Goal: Transaction & Acquisition: Purchase product/service

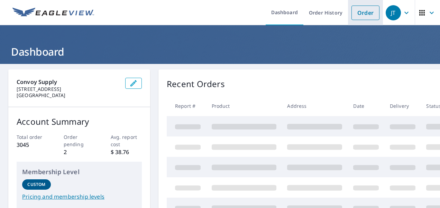
click at [365, 10] on link "Order" at bounding box center [366, 13] width 28 height 15
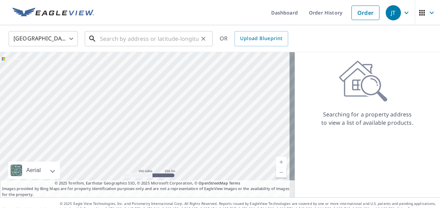
click at [164, 39] on input "text" at bounding box center [149, 38] width 99 height 19
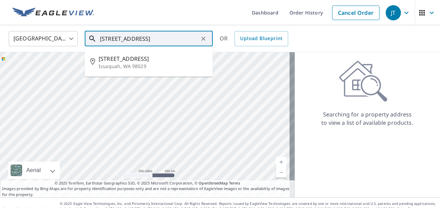
click at [152, 62] on span "[STREET_ADDRESS]" at bounding box center [153, 59] width 109 height 8
type input "[STREET_ADDRESS]"
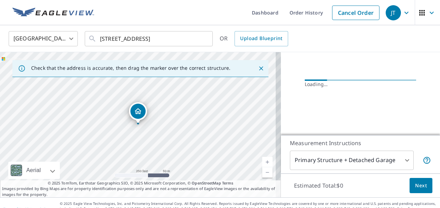
scroll to position [90, 0]
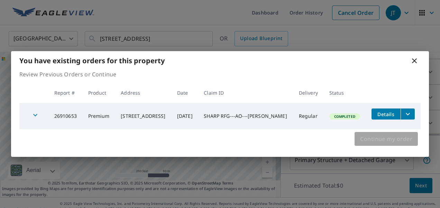
click at [386, 138] on span "Continue my order" at bounding box center [386, 139] width 52 height 10
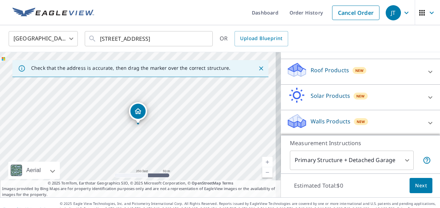
click at [328, 100] on div "Solar Products New" at bounding box center [355, 98] width 136 height 20
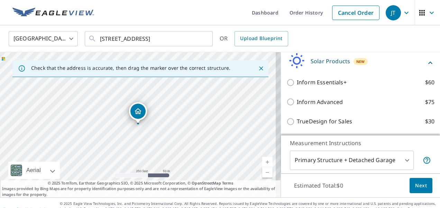
scroll to position [56, 0]
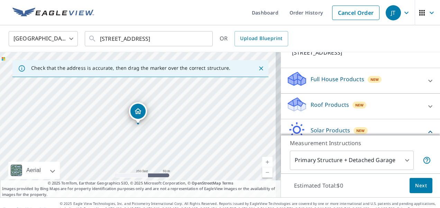
click at [318, 97] on div "Roof Products New" at bounding box center [355, 107] width 136 height 20
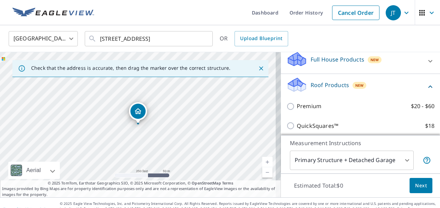
scroll to position [90, 0]
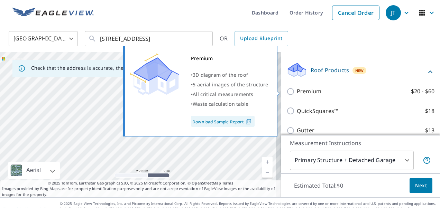
click at [313, 92] on p "Premium" at bounding box center [309, 91] width 25 height 9
click at [297, 92] on input "Premium $20 - $60" at bounding box center [292, 92] width 10 height 8
checkbox input "true"
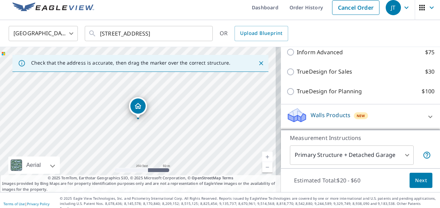
scroll to position [7, 0]
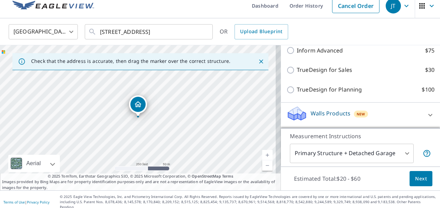
click at [415, 177] on span "Next" at bounding box center [421, 179] width 12 height 9
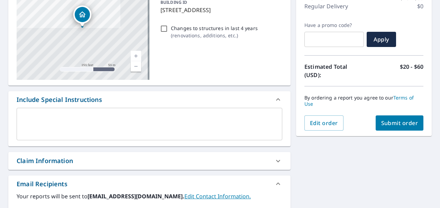
scroll to position [145, 0]
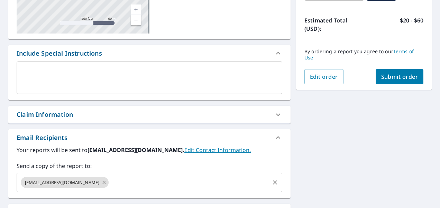
click at [101, 182] on icon at bounding box center [104, 183] width 6 height 8
checkbox input "true"
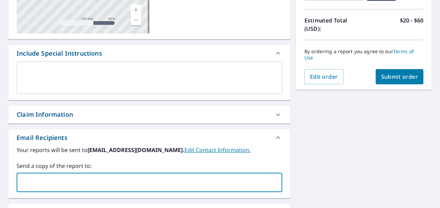
click at [100, 186] on input "text" at bounding box center [144, 182] width 249 height 13
type input "s"
type input "[EMAIL_ADDRESS][DOMAIN_NAME]"
checkbox input "true"
type input "b"
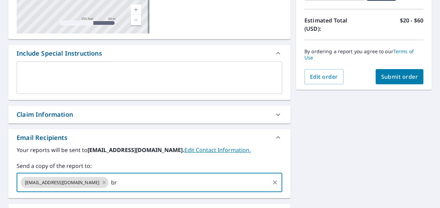
type input "b"
type input "[EMAIL_ADDRESS][DOMAIN_NAME]"
click at [406, 73] on span "Submit order" at bounding box center [399, 77] width 37 height 8
checkbox input "true"
